Goal: Information Seeking & Learning: Find specific fact

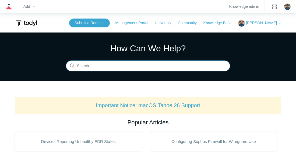
click at [87, 65] on input "Search" at bounding box center [148, 66] width 164 height 11
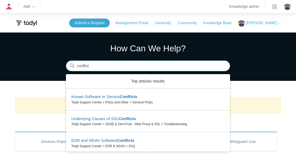
type input "conflict"
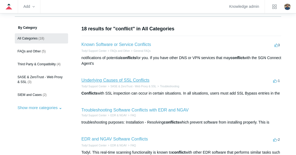
scroll to position [81, 0]
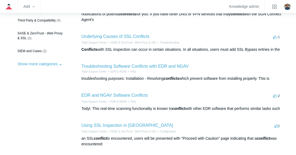
click at [107, 92] on h2 "EDR and NGAV Software Conflicts" at bounding box center [114, 95] width 66 height 6
click at [106, 95] on link "EDR and NGAV Software Conflicts" at bounding box center [114, 95] width 66 height 5
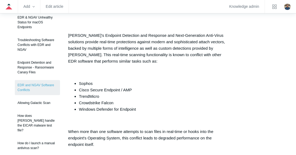
scroll to position [78, 0]
